Goal: Navigation & Orientation: Find specific page/section

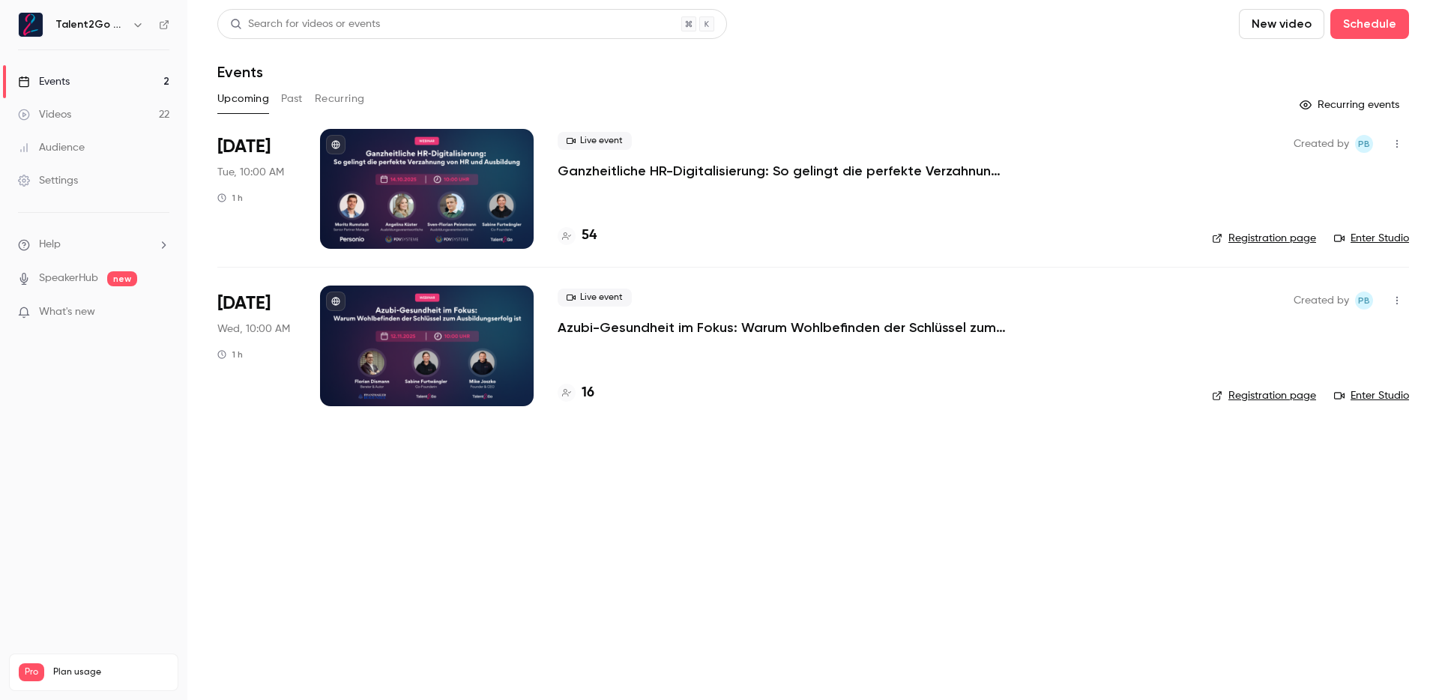
click at [1087, 83] on div "Search for videos or events New video Schedule Events Upcoming Past Recurring R…" at bounding box center [813, 216] width 1192 height 415
click at [1044, 113] on div "Upcoming Past Recurring" at bounding box center [813, 102] width 1192 height 30
